Goal: Transaction & Acquisition: Download file/media

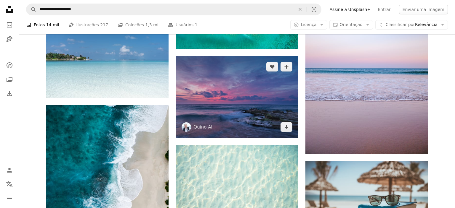
scroll to position [4427, 0]
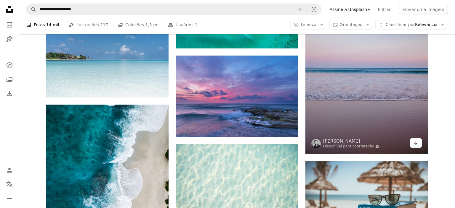
click at [416, 142] on icon "Arrow pointing down" at bounding box center [415, 142] width 5 height 7
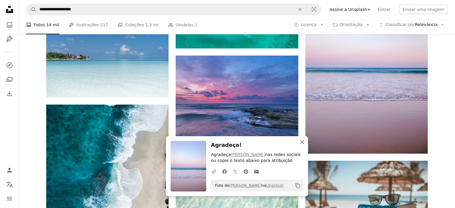
click at [303, 141] on icon "An X shape" at bounding box center [302, 142] width 7 height 7
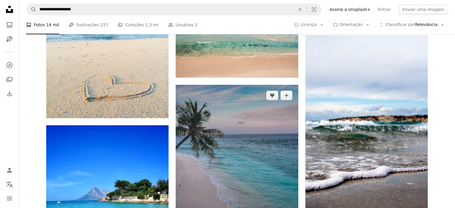
scroll to position [4927, 0]
